Goal: Task Accomplishment & Management: Use online tool/utility

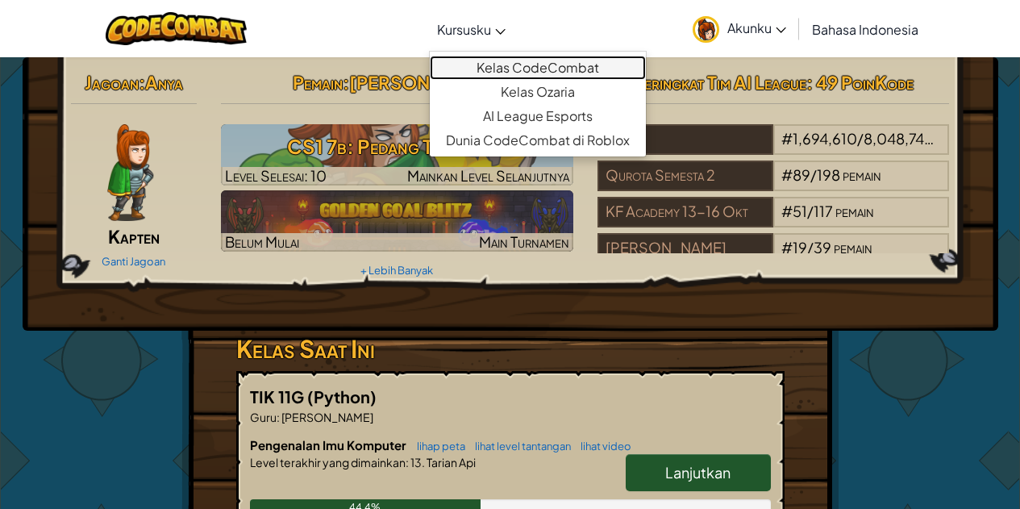
click at [513, 69] on link "Kelas CodeCombat" at bounding box center [538, 68] width 216 height 24
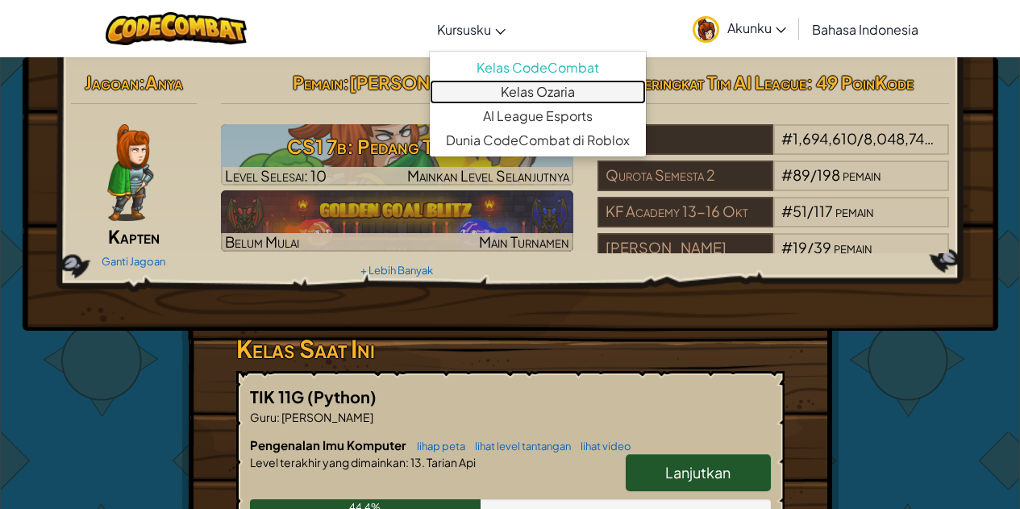
click at [520, 90] on link "Kelas Ozaria" at bounding box center [538, 92] width 216 height 24
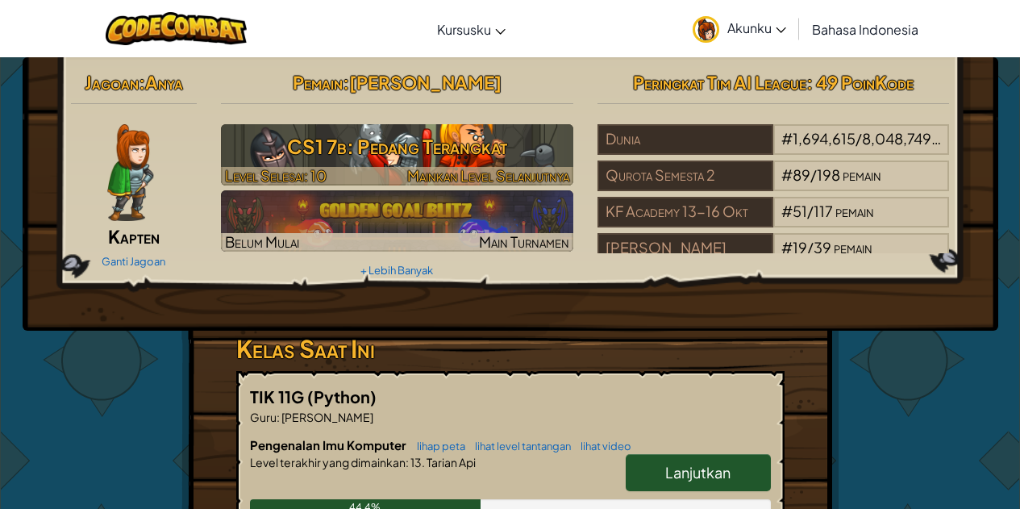
click at [361, 147] on h3 "CS1 7b: Pedang Terangkat" at bounding box center [397, 146] width 352 height 36
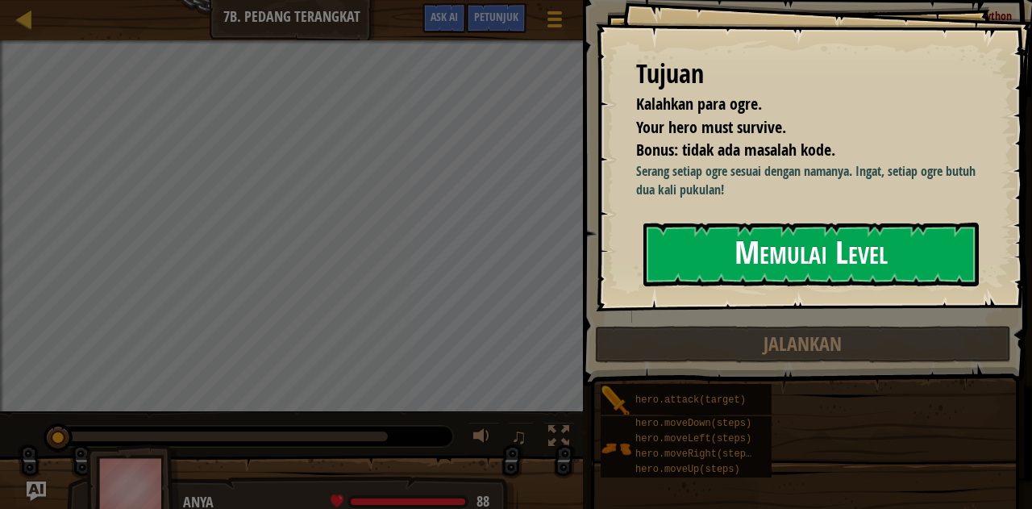
click at [752, 270] on button "Memulai Level" at bounding box center [811, 254] width 336 height 64
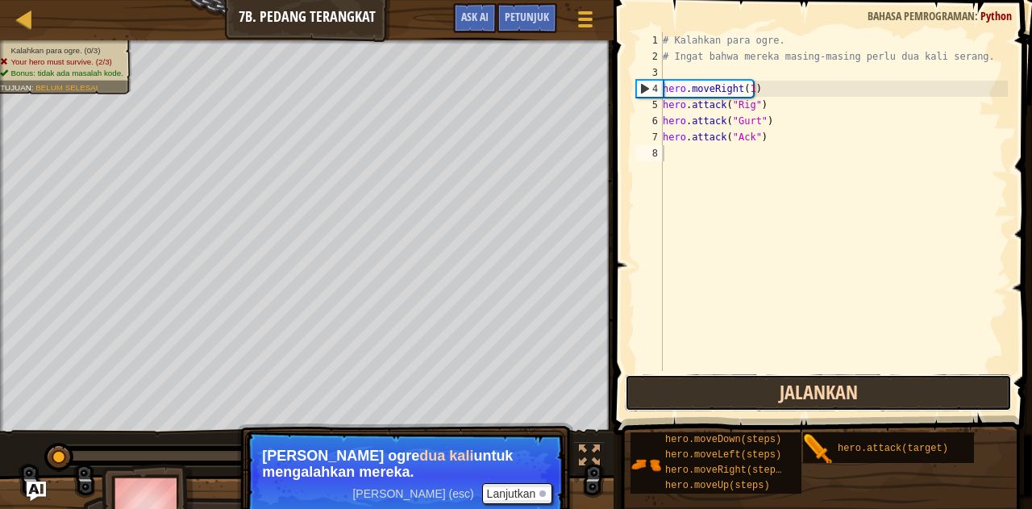
click at [725, 396] on button "Jalankan" at bounding box center [818, 392] width 387 height 37
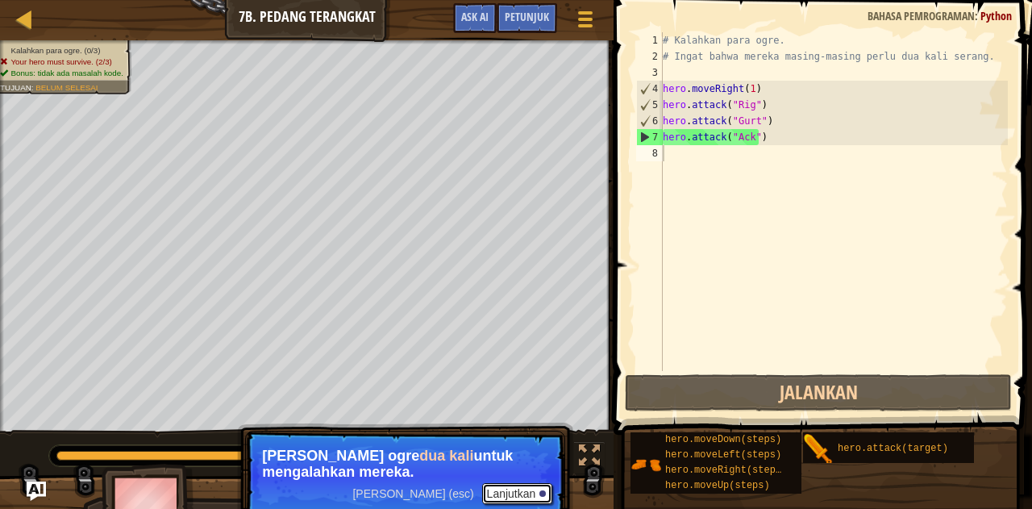
click at [508, 498] on button "Lanjutkan" at bounding box center [517, 493] width 71 height 21
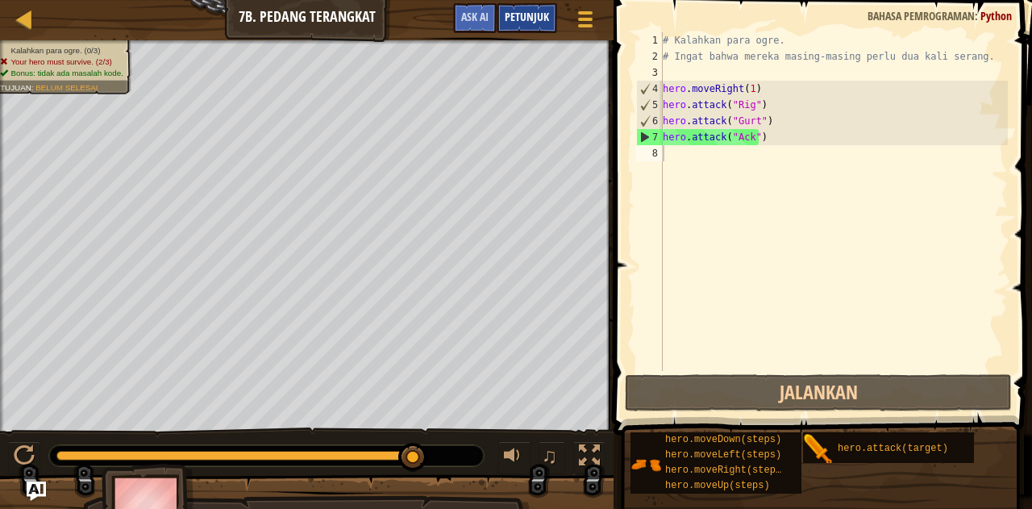
click at [518, 19] on span "Petunjuk" at bounding box center [527, 16] width 44 height 15
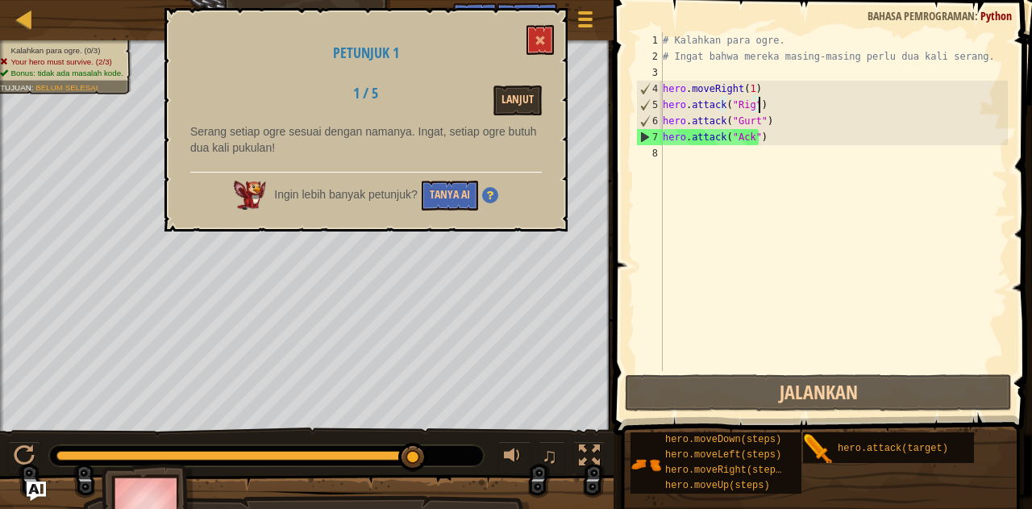
click at [771, 102] on div "# Kalahkan para ogre. # Ingat bahwa mereka masing-masing perlu dua kali serang.…" at bounding box center [833, 217] width 348 height 371
click at [775, 138] on div "# Kalahkan para ogre. # Ingat bahwa mereka masing-masing perlu dua kali serang.…" at bounding box center [833, 217] width 348 height 371
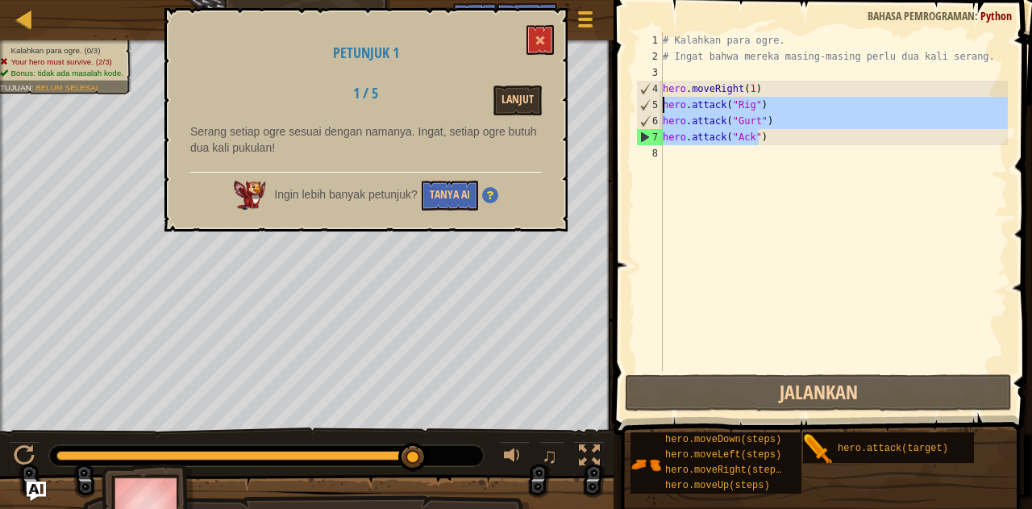
type textarea "hero.attack("Ack")"
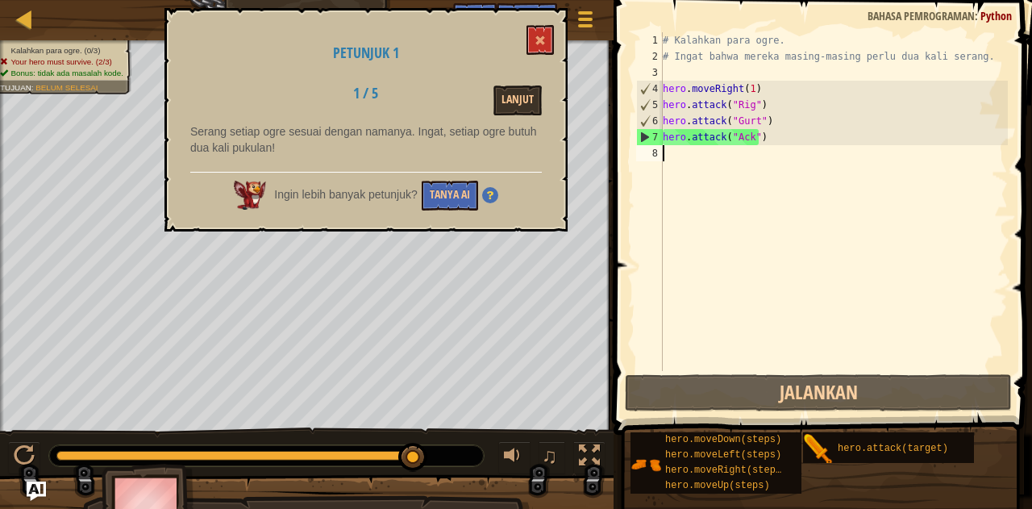
paste textarea "hero.attack("Ack")"
type textarea "hero.attack("Ack")"
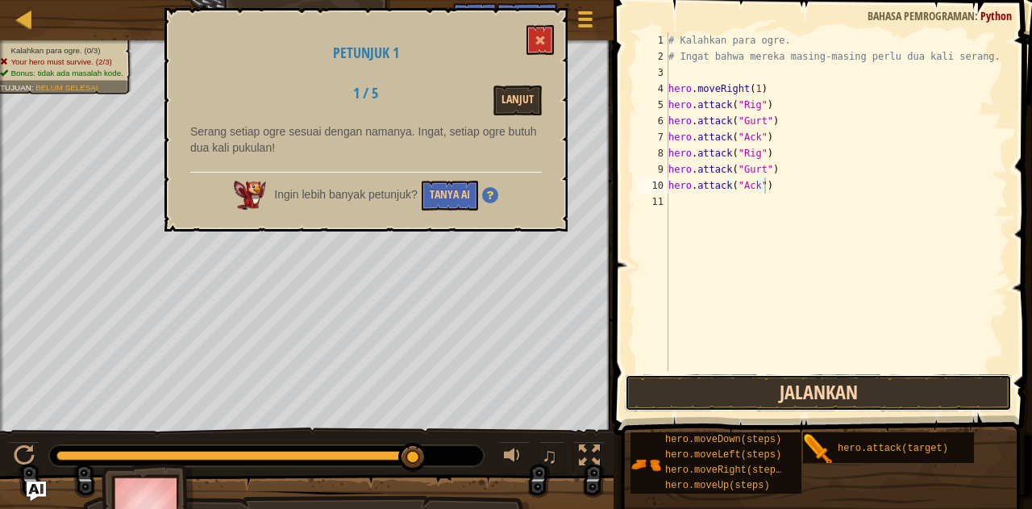
click at [723, 388] on button "Jalankan" at bounding box center [818, 392] width 387 height 37
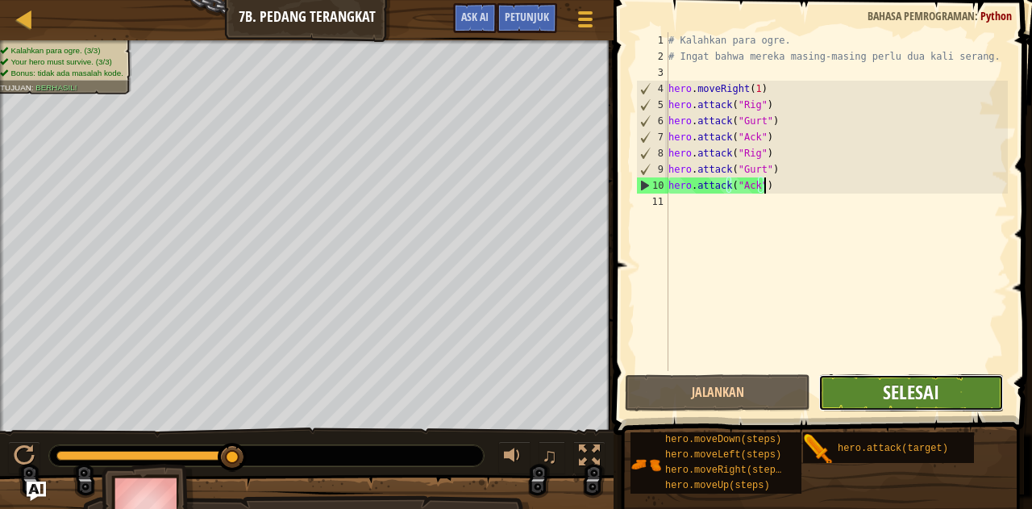
click at [916, 388] on span "Selesai" at bounding box center [911, 392] width 56 height 26
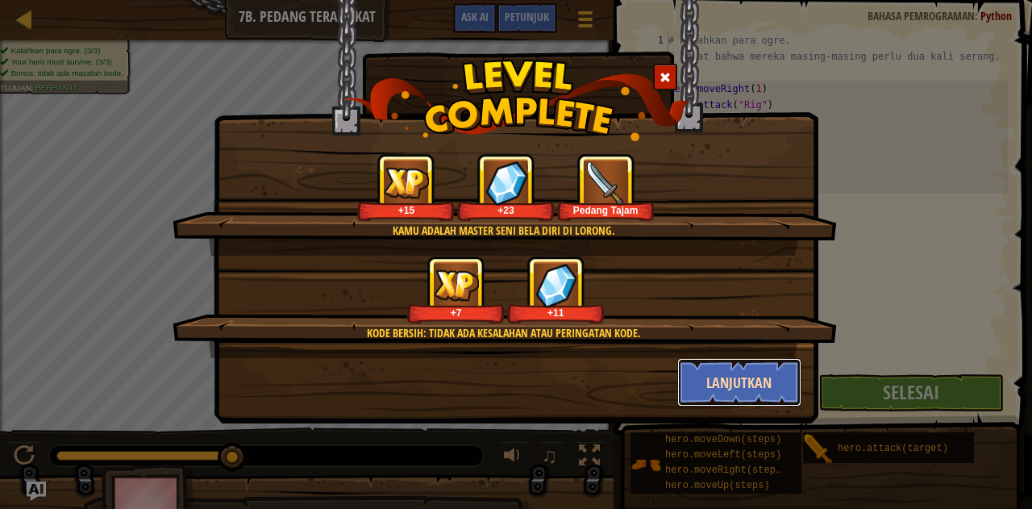
click at [770, 389] on button "Lanjutkan" at bounding box center [739, 382] width 125 height 48
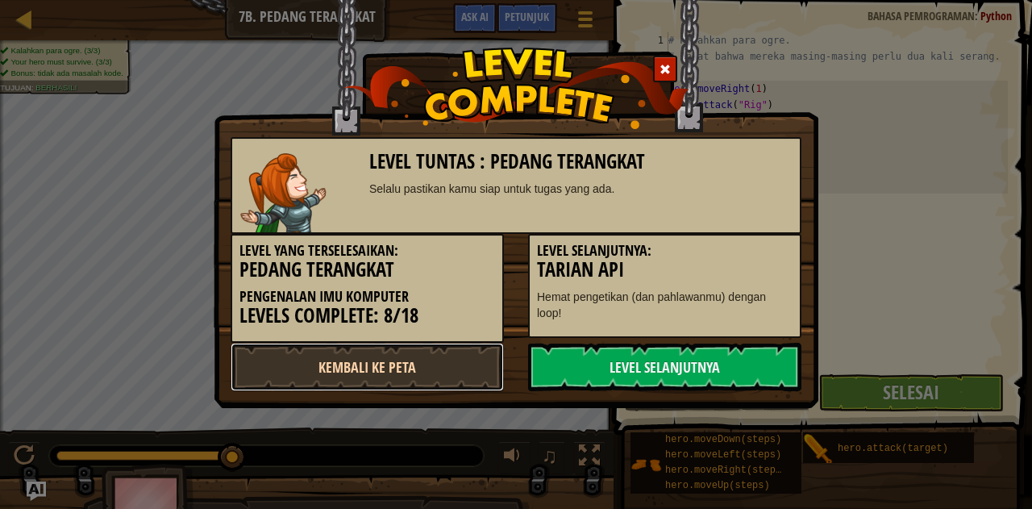
click at [355, 376] on link "Kembali ke Peta" at bounding box center [367, 367] width 273 height 48
select select "id"
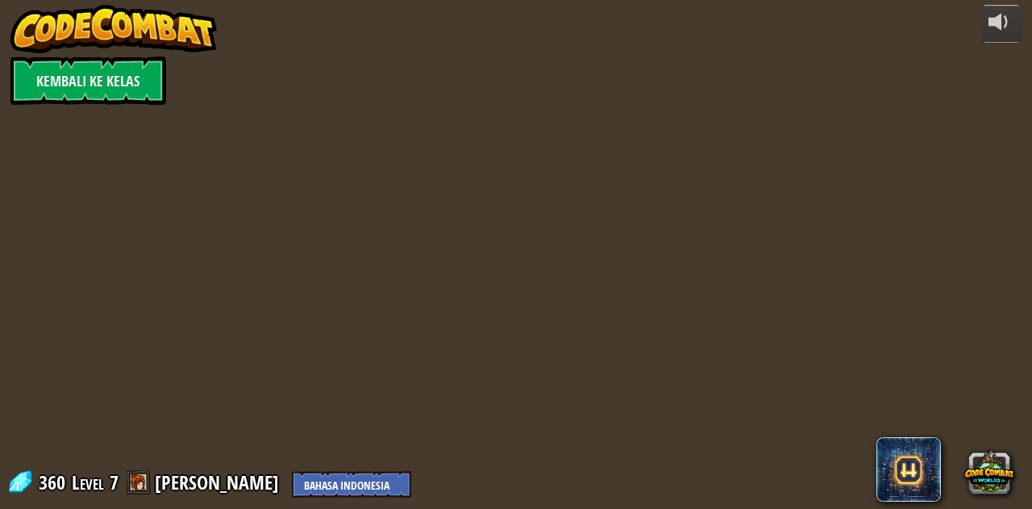
select select "id"
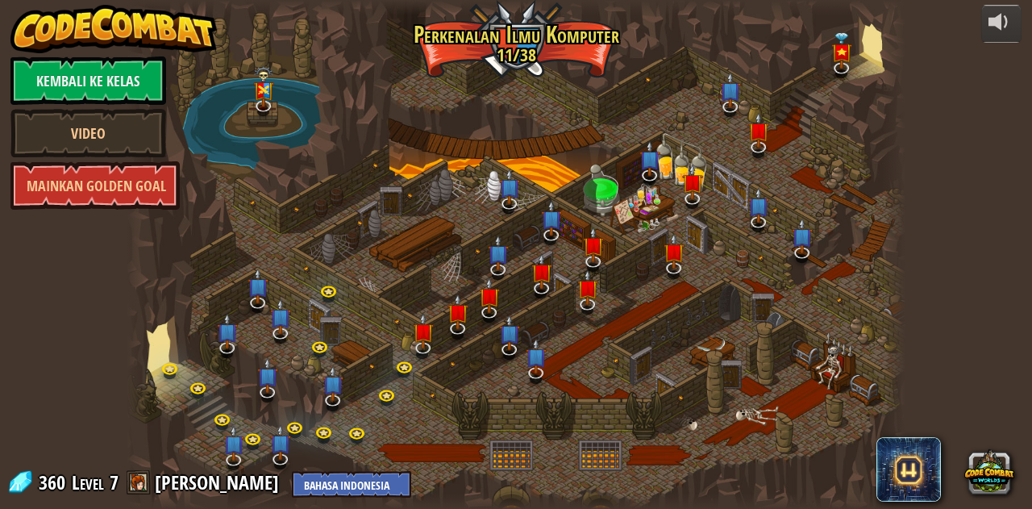
select select "id"
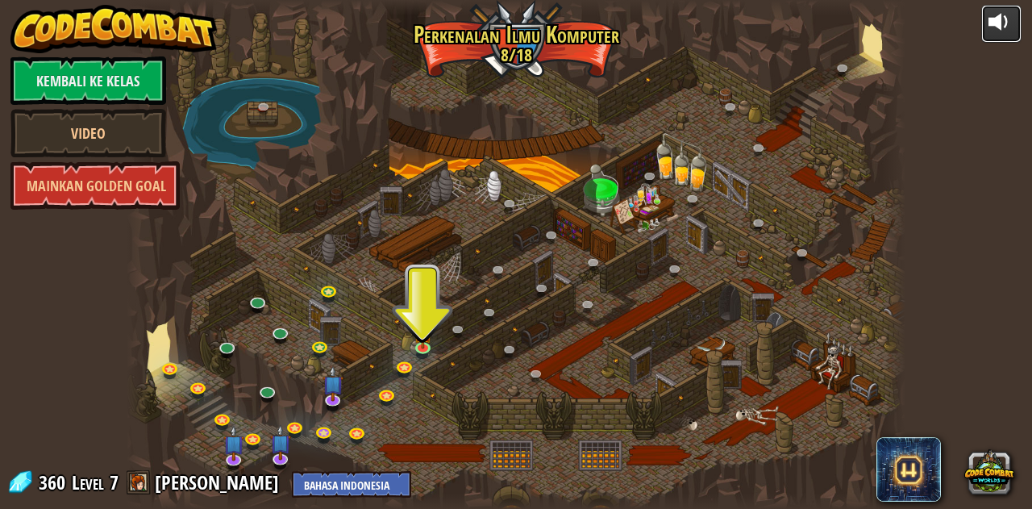
click at [1000, 30] on div at bounding box center [1001, 22] width 26 height 26
click at [999, 24] on div at bounding box center [1001, 22] width 26 height 26
